Goal: Task Accomplishment & Management: Use online tool/utility

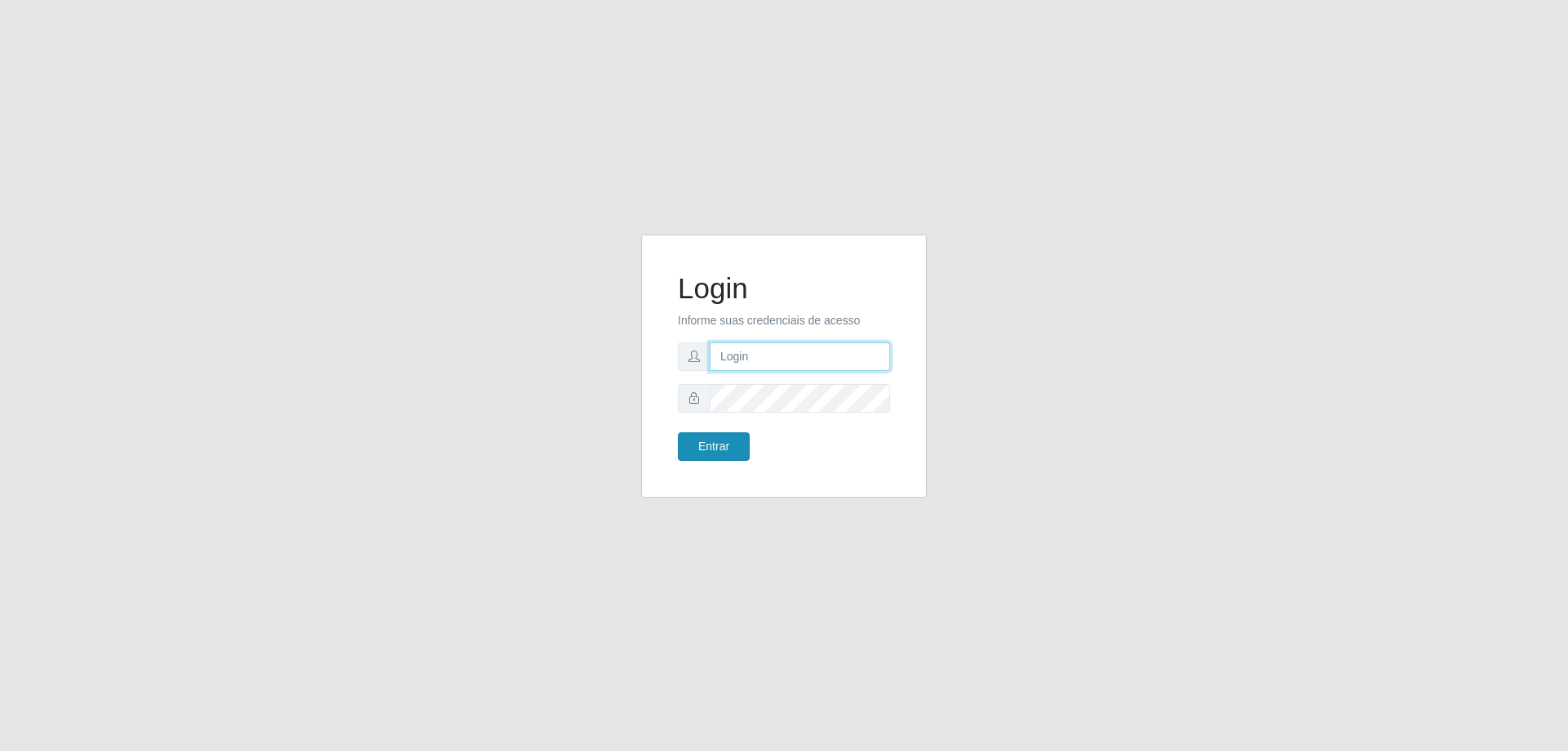
type input "[EMAIL_ADDRESS][DOMAIN_NAME]"
click at [709, 448] on button "Entrar" at bounding box center [714, 447] width 72 height 29
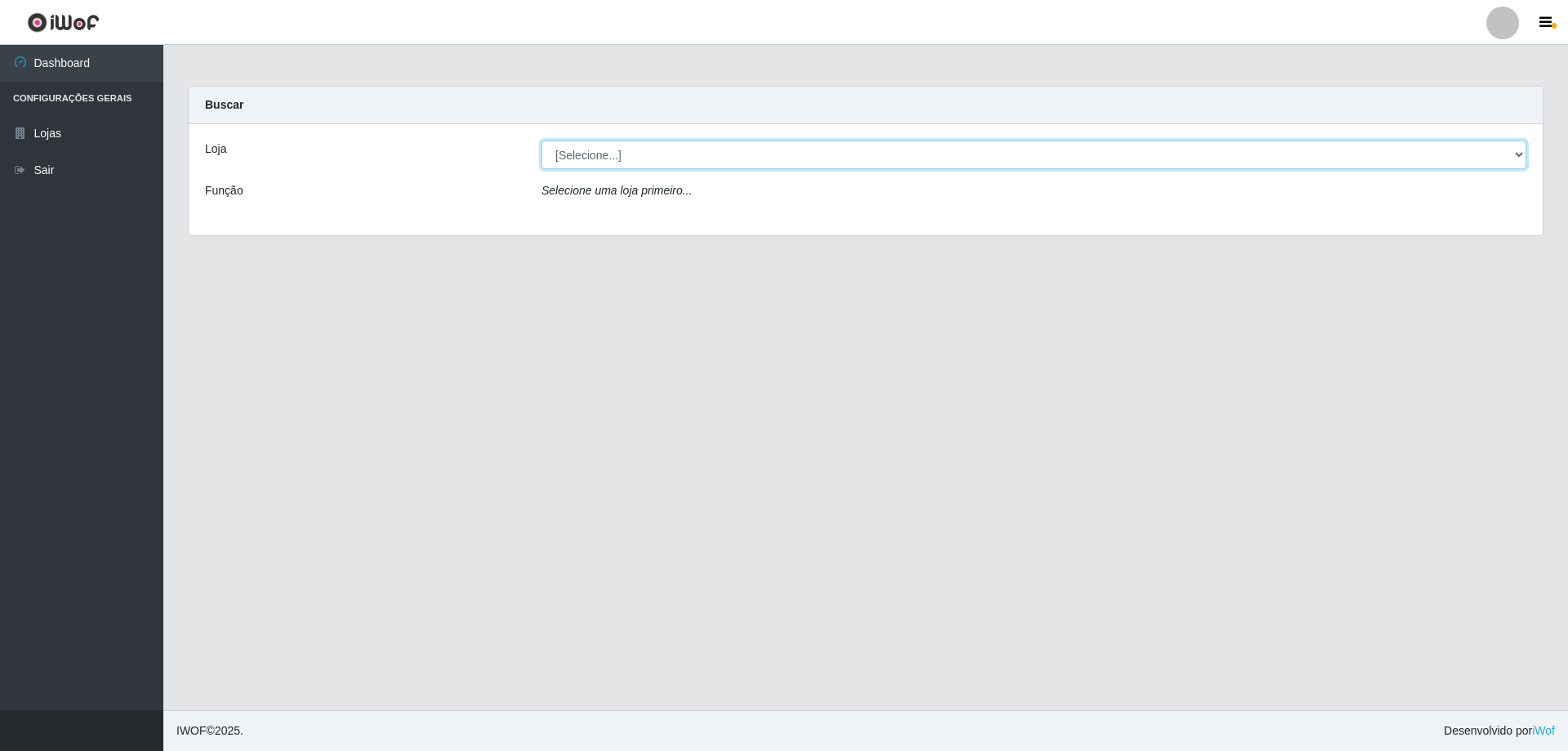
click at [1513, 154] on select "[Selecione...] SuperShow Bis - [GEOGRAPHIC_DATA]" at bounding box center [1034, 155] width 985 height 29
select select "59"
click at [542, 141] on select "[Selecione...] SuperShow Bis - [GEOGRAPHIC_DATA]" at bounding box center [1034, 155] width 985 height 29
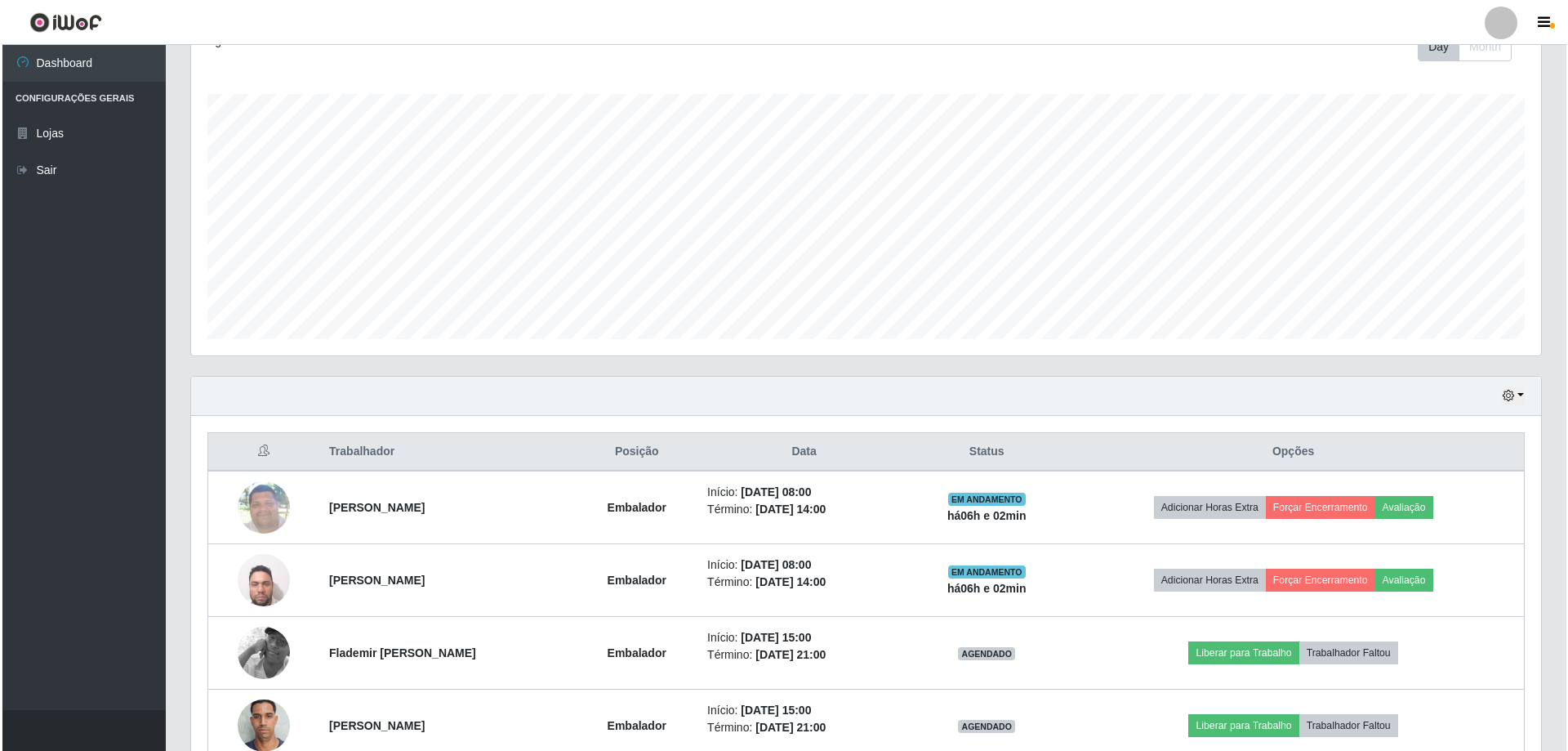
scroll to position [327, 0]
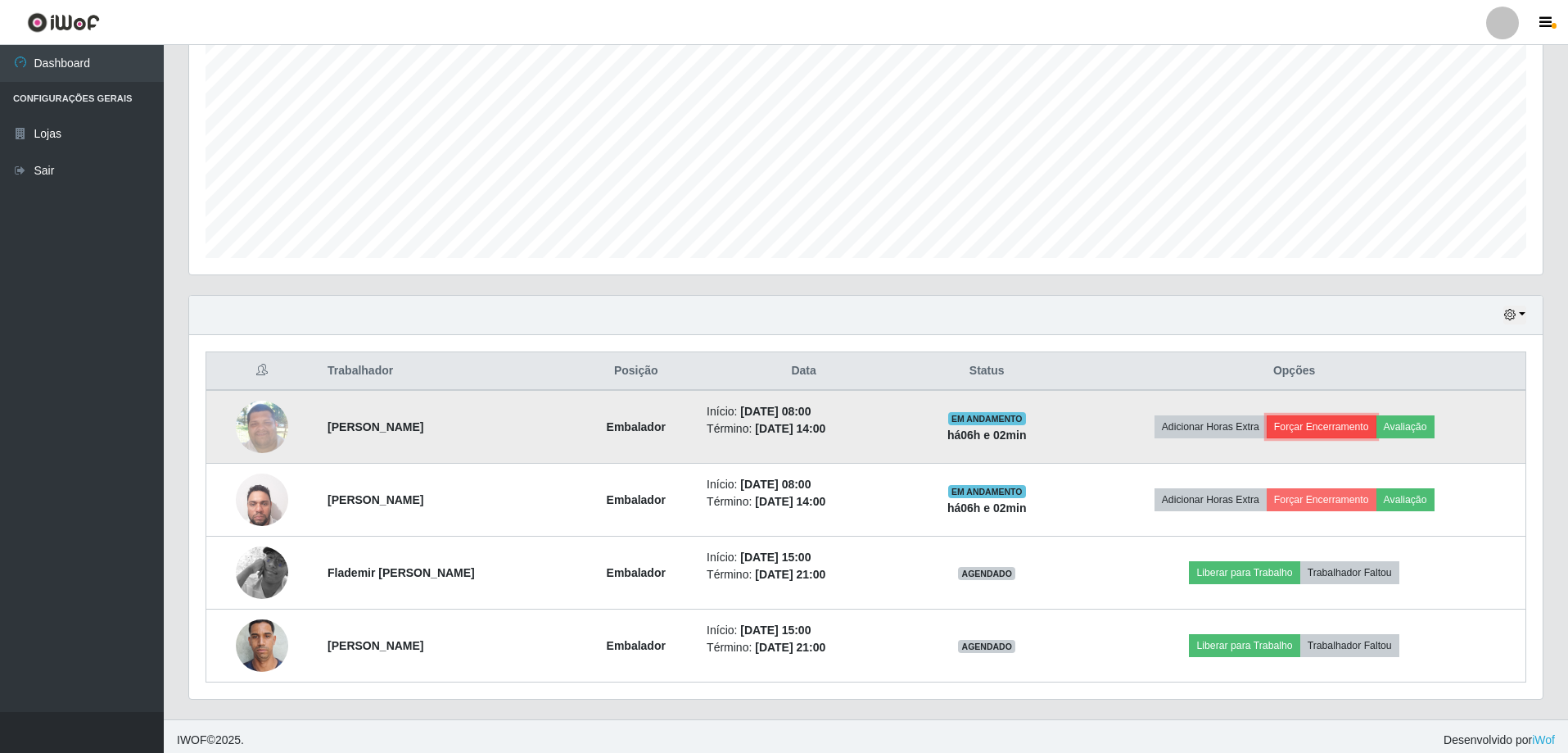
click at [1326, 417] on button "Forçar Encerramento" at bounding box center [1322, 426] width 110 height 23
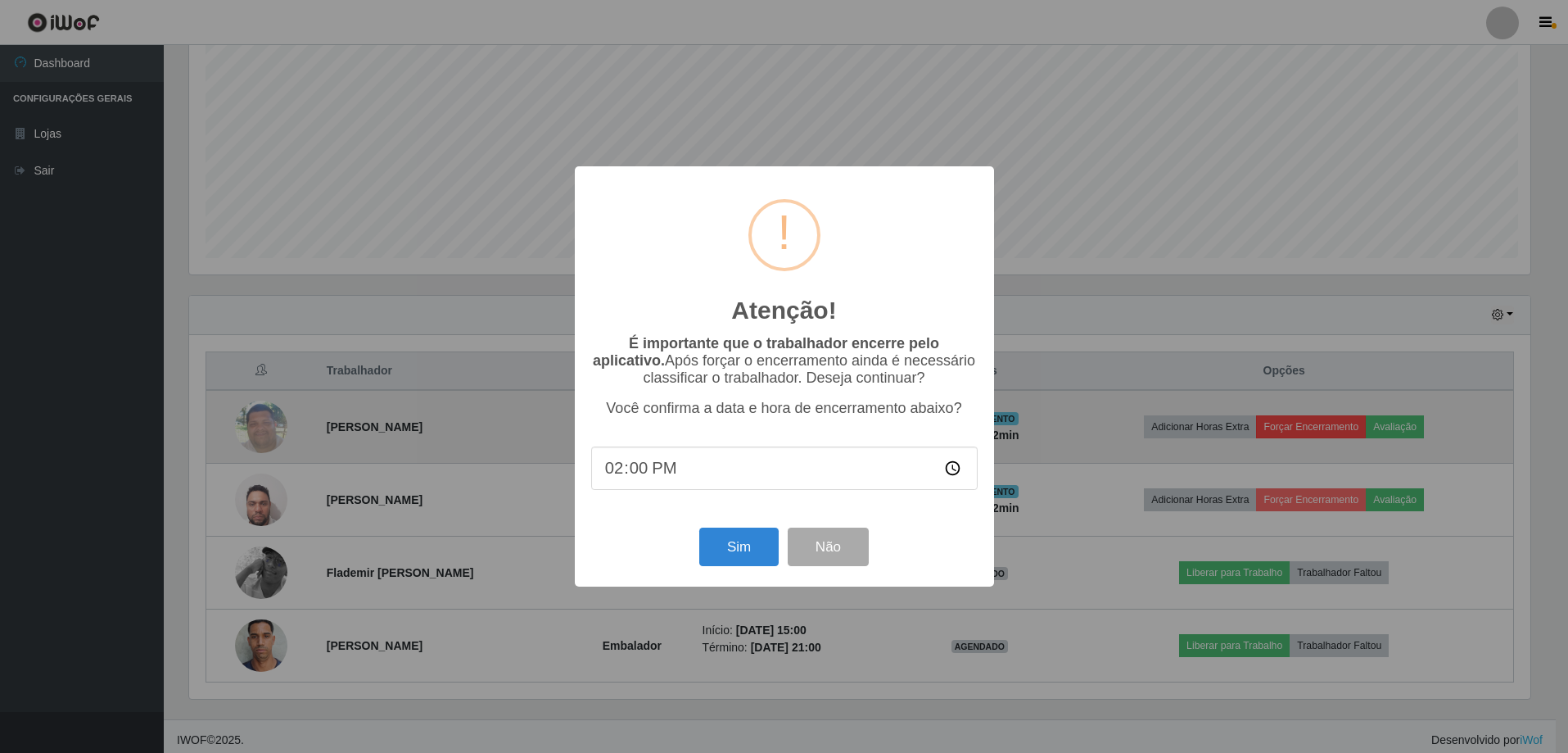
scroll to position [340, 1346]
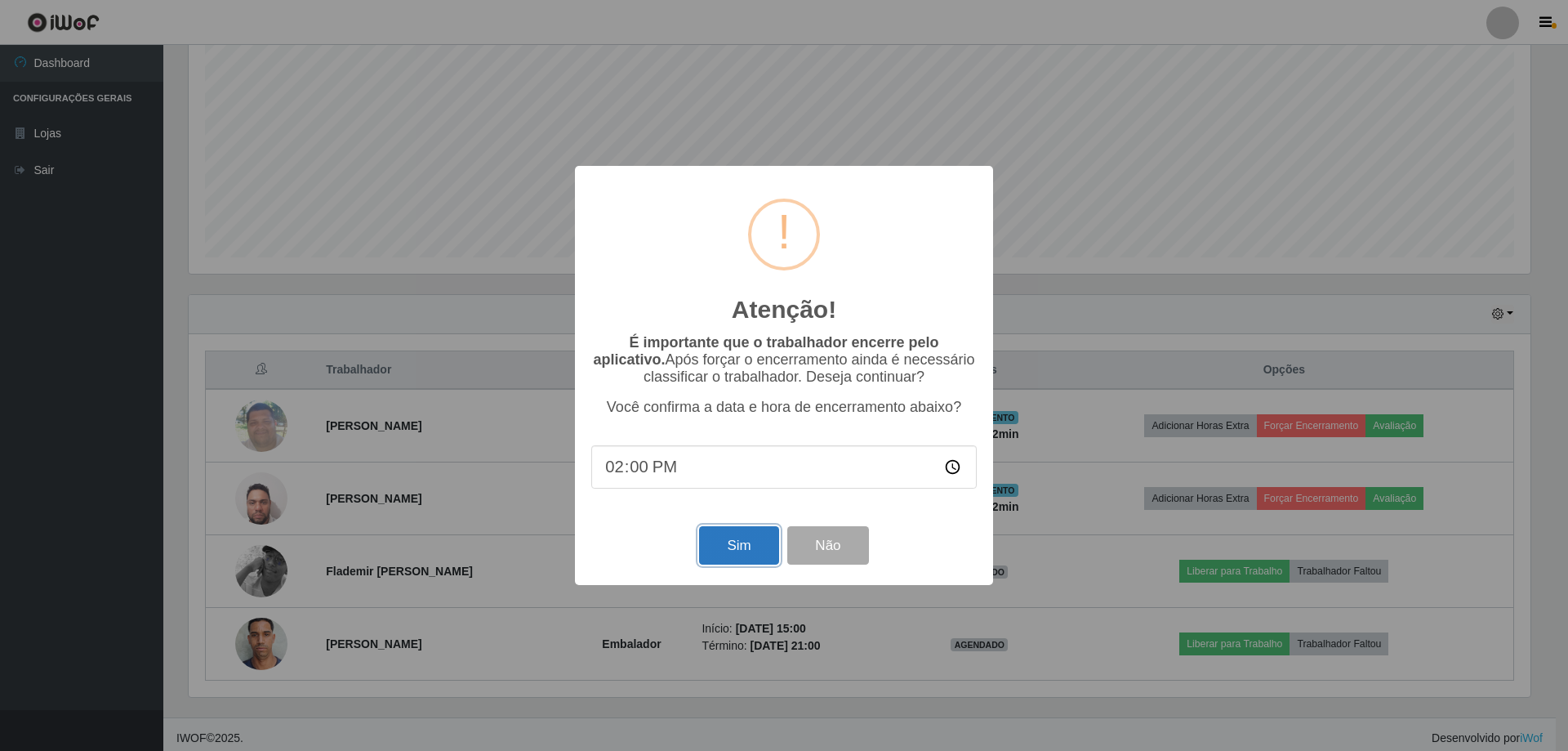
click at [736, 556] on button "Sim" at bounding box center [739, 545] width 79 height 39
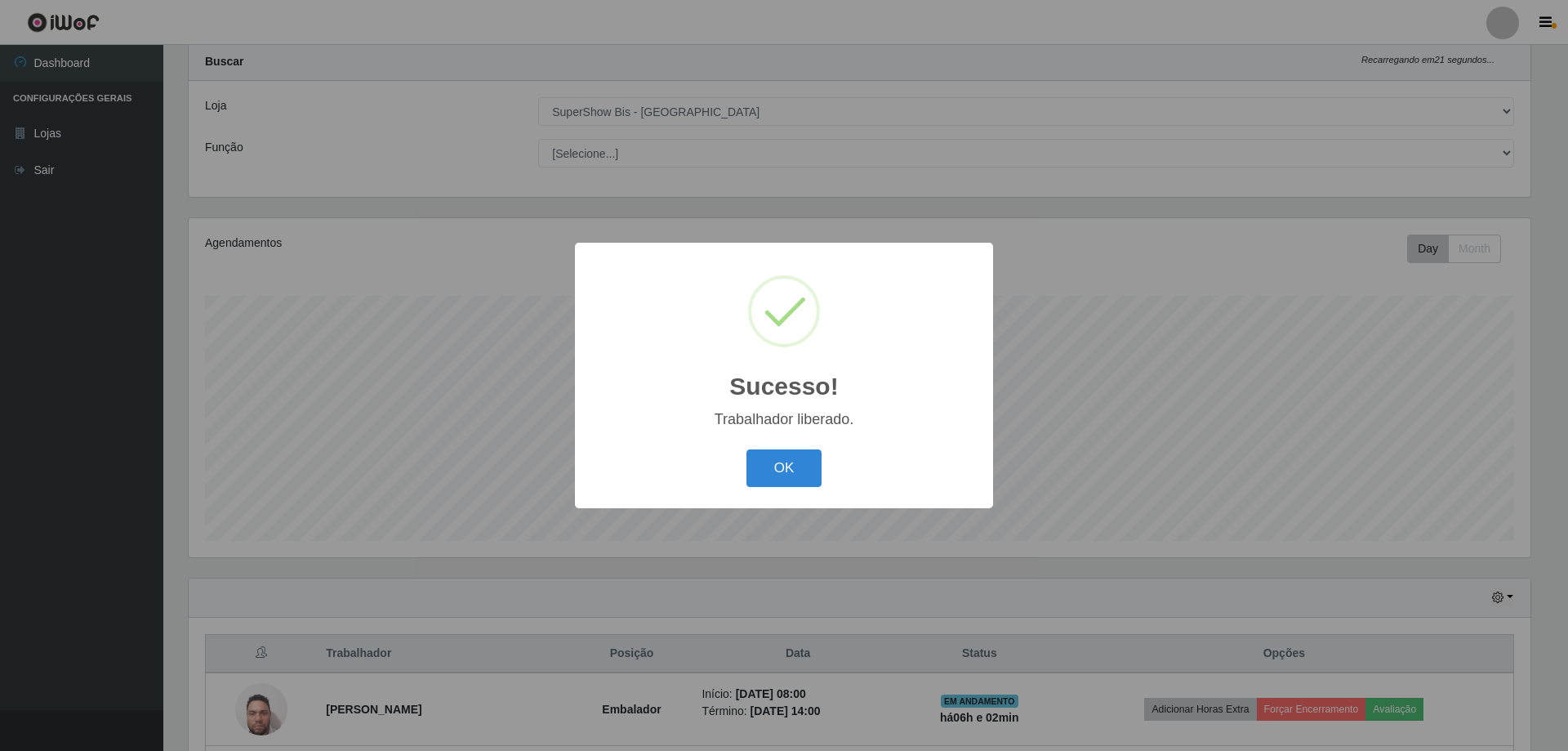
click at [822, 482] on div "OK Cancel" at bounding box center [784, 467] width 386 height 46
click at [798, 473] on button "OK" at bounding box center [784, 469] width 76 height 39
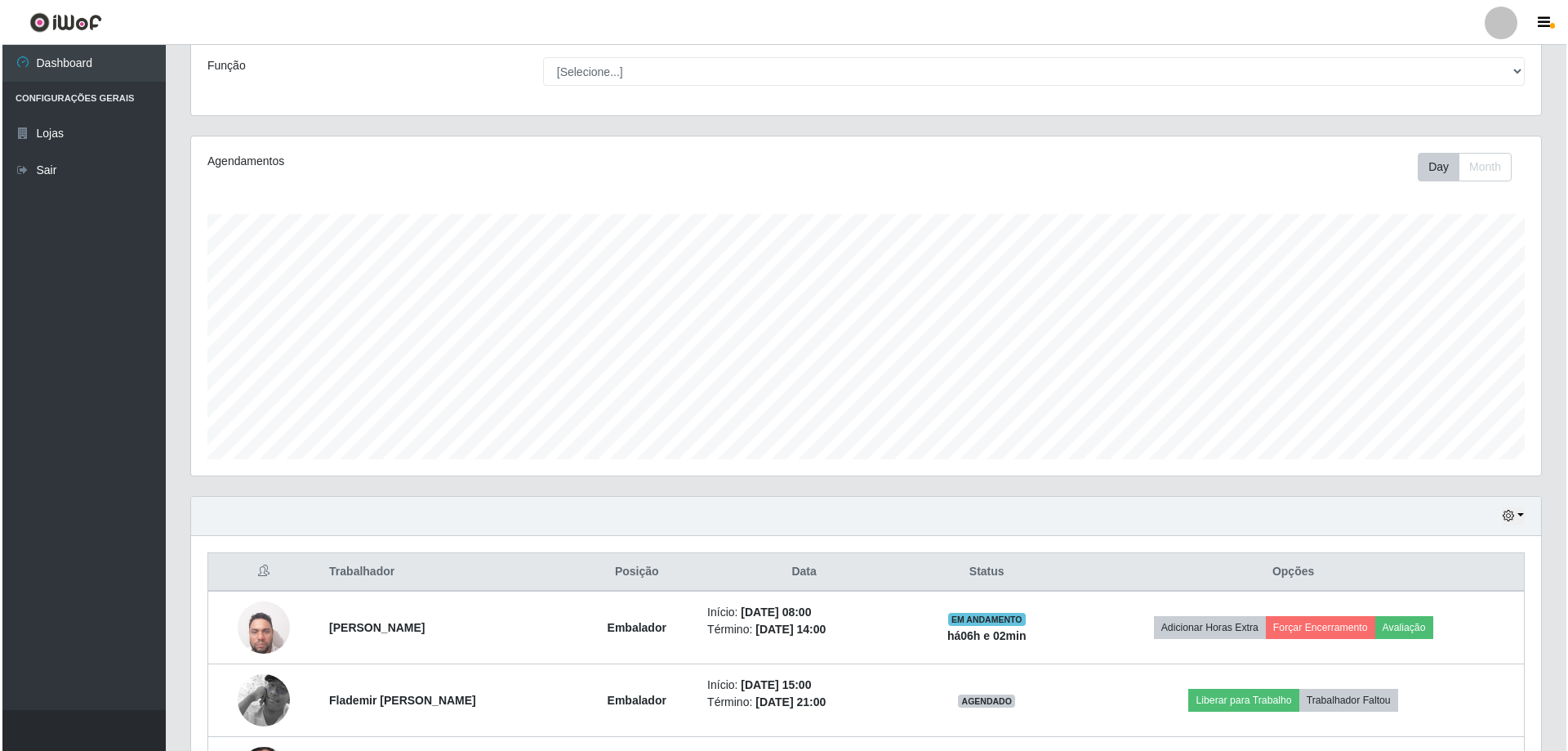
scroll to position [261, 0]
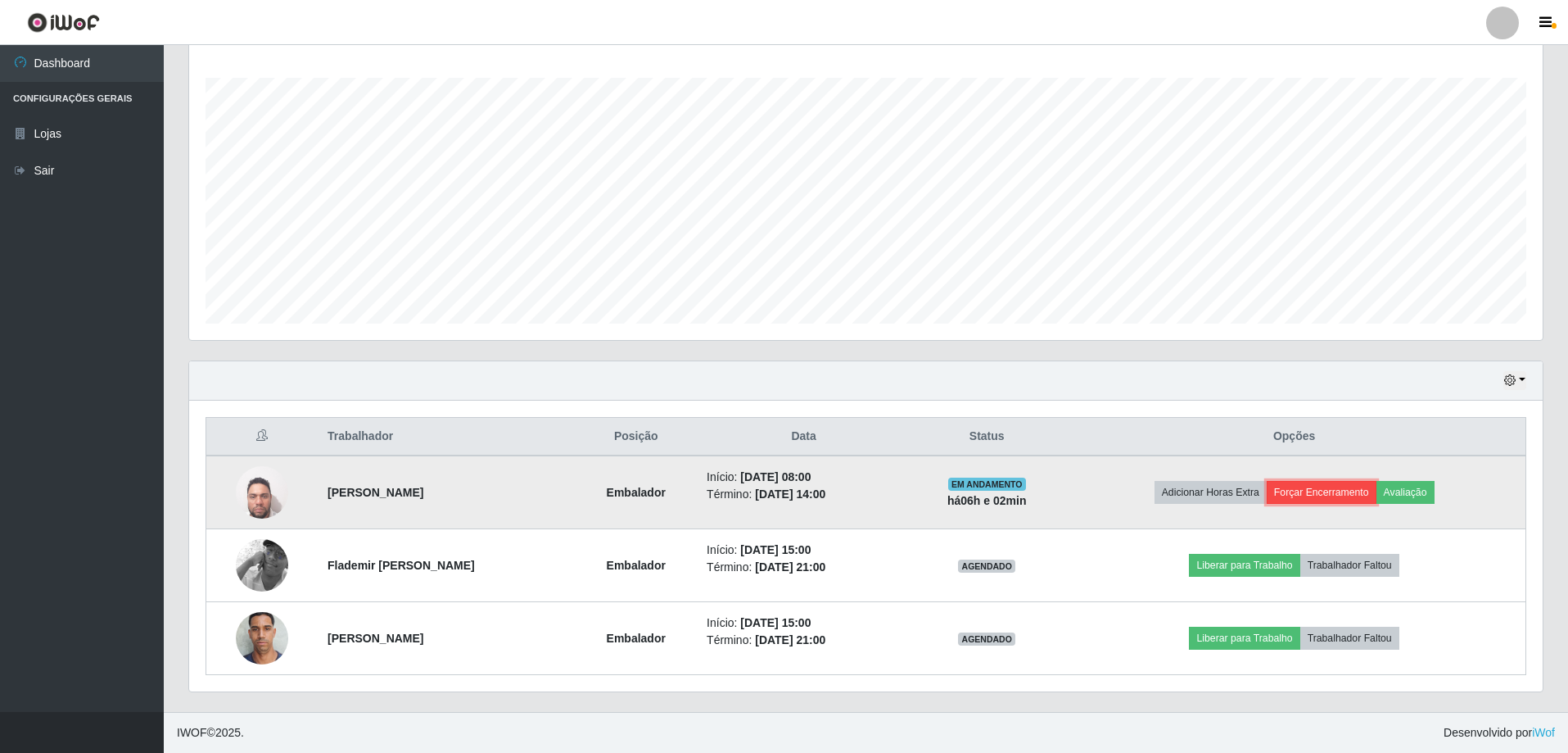
click at [1351, 486] on button "Forçar Encerramento" at bounding box center [1322, 492] width 110 height 23
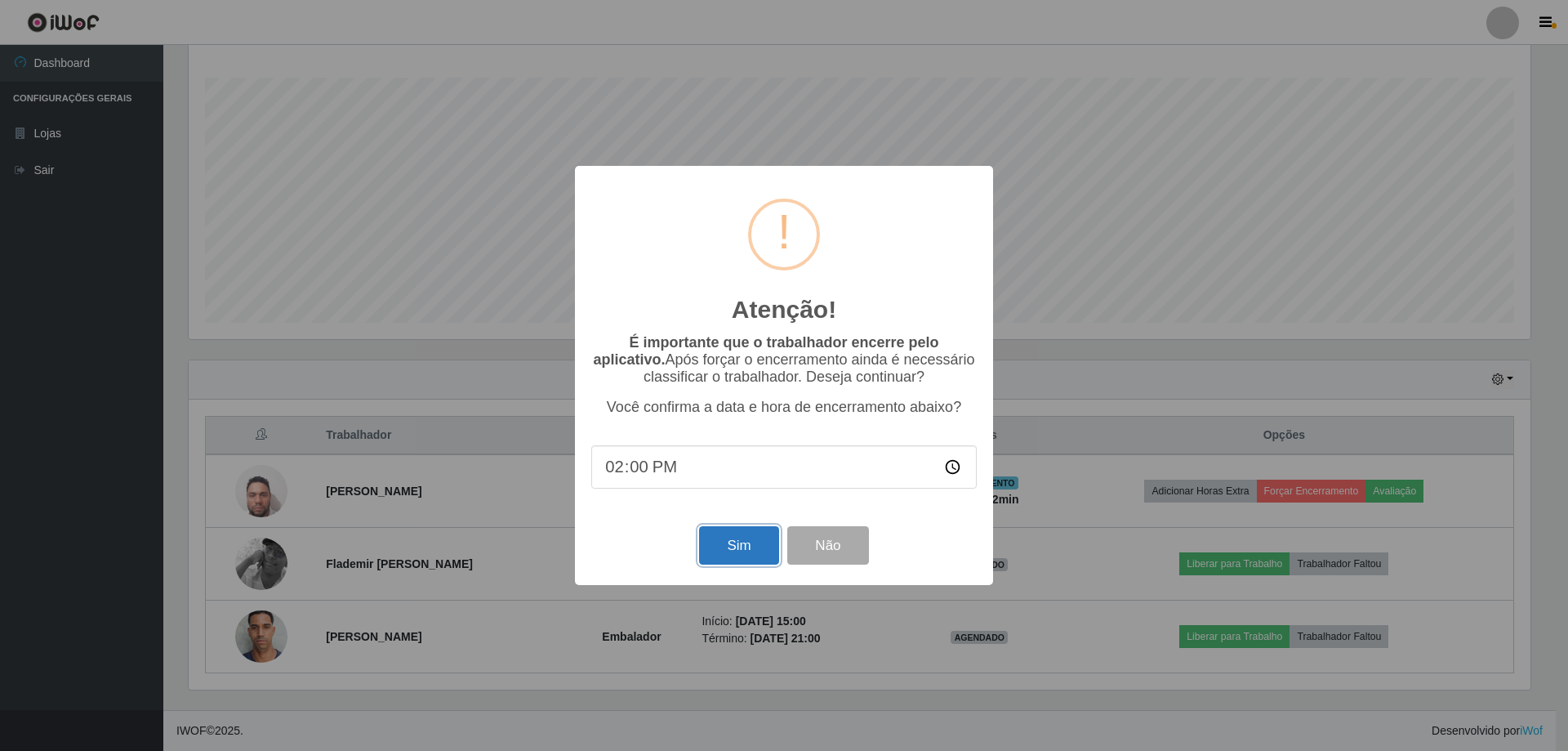
click at [746, 544] on button "Sim" at bounding box center [739, 545] width 79 height 39
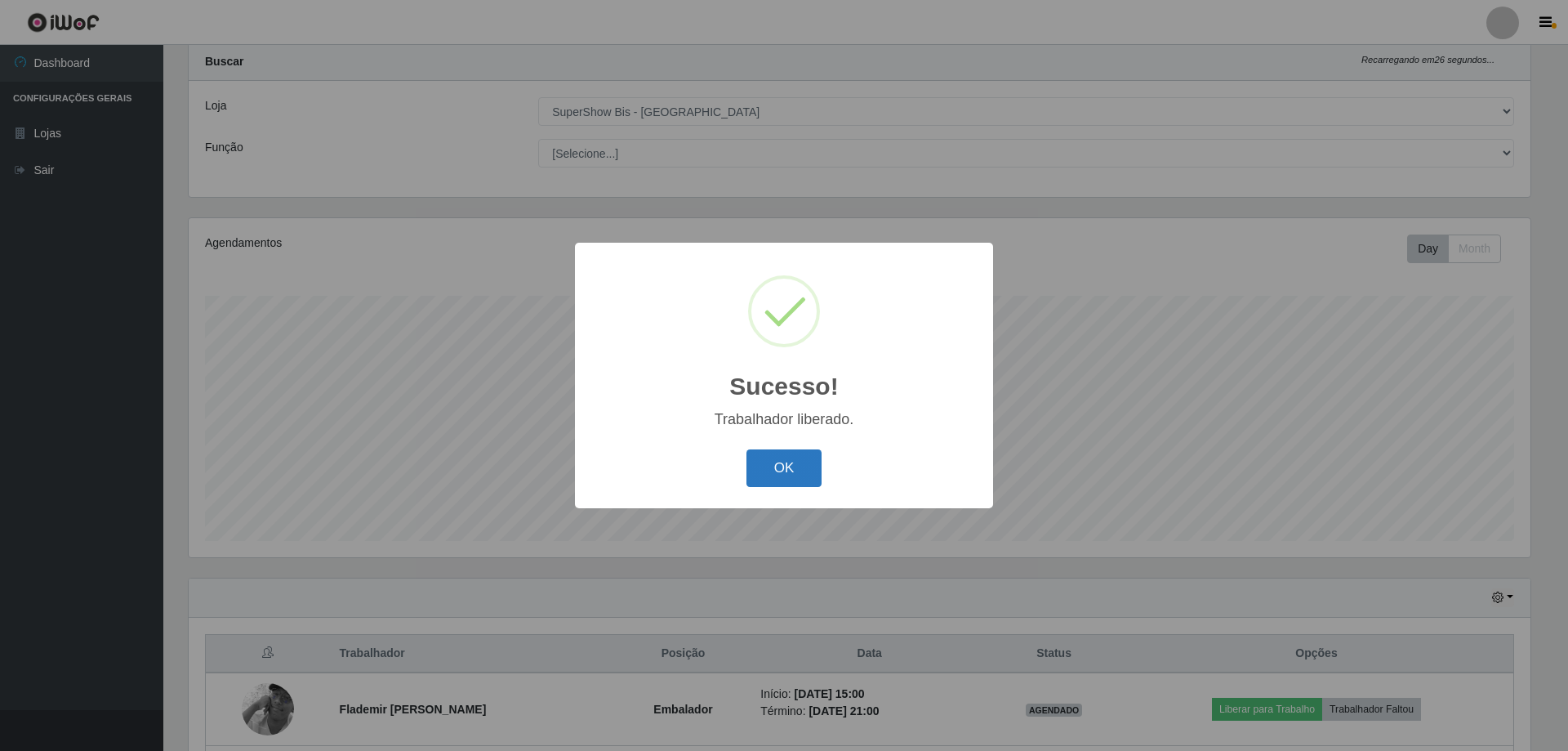
click at [784, 464] on button "OK" at bounding box center [784, 469] width 76 height 39
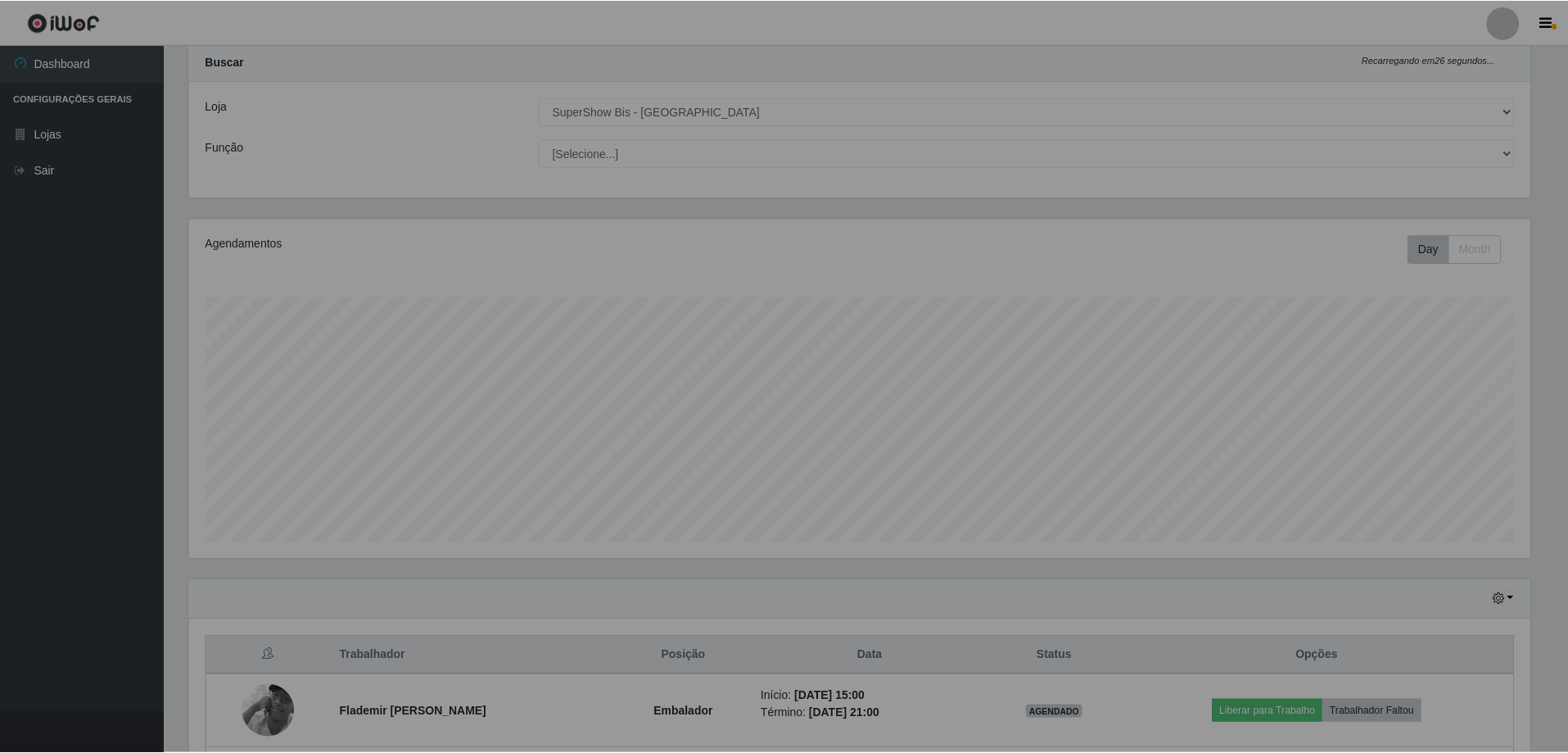
scroll to position [340, 1353]
